Goal: Download file/media

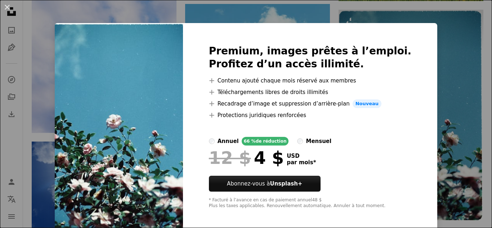
scroll to position [783, 0]
click at [242, 9] on div "An X shape Premium, images prêtes à l’emploi. Profitez d’un accès illimité. A p…" at bounding box center [246, 114] width 492 height 228
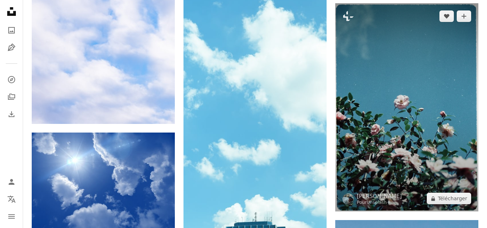
click at [395, 104] on img at bounding box center [406, 107] width 143 height 209
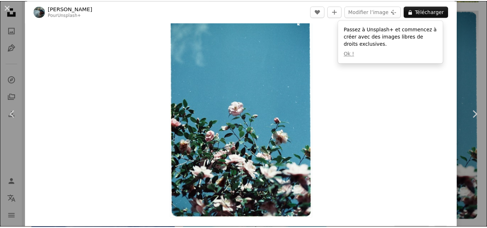
scroll to position [21, 0]
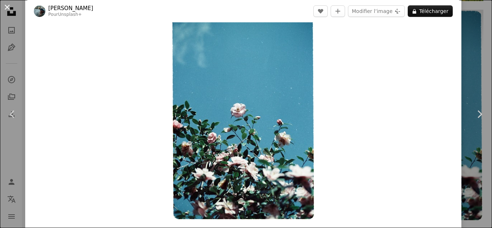
click at [6, 8] on button "An X shape" at bounding box center [7, 7] width 9 height 9
